Goal: Use online tool/utility

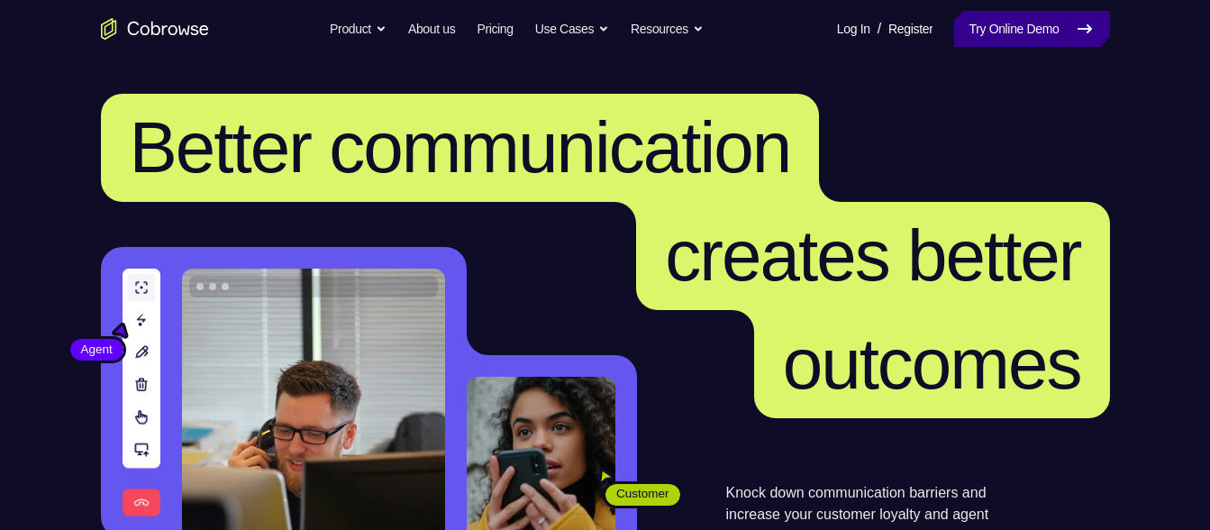
click at [1035, 19] on link "Try Online Demo" at bounding box center [1031, 29] width 155 height 36
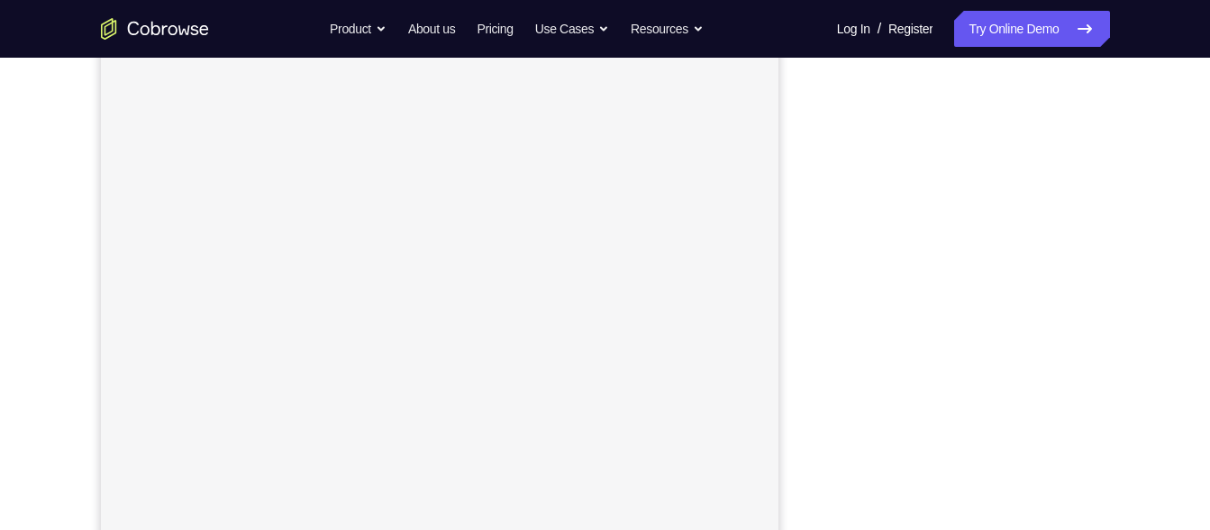
scroll to position [276, 0]
